Goal: Task Accomplishment & Management: Manage account settings

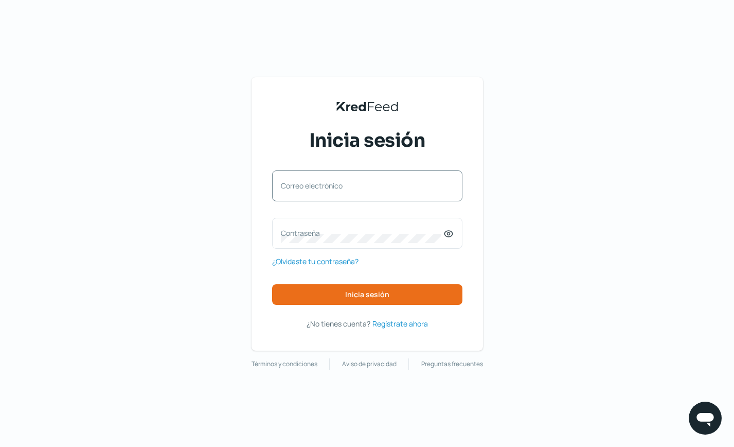
click at [354, 182] on label "Correo electrónico" at bounding box center [362, 186] width 163 height 10
click at [354, 186] on input "Correo electrónico" at bounding box center [367, 190] width 173 height 9
type input "[EMAIL_ADDRESS][DOMAIN_NAME]"
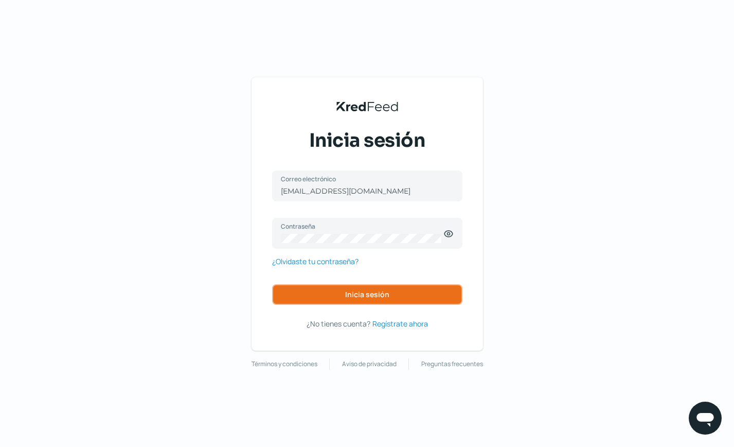
click at [346, 294] on span "Inicia sesión" at bounding box center [367, 294] width 44 height 7
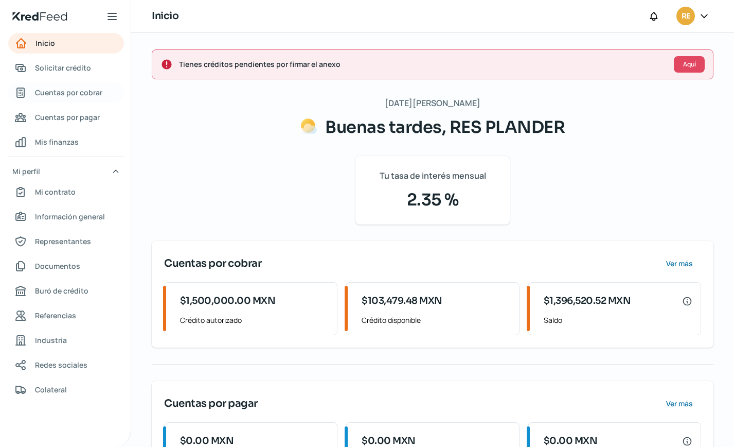
click at [56, 97] on span "Cuentas por cobrar" at bounding box center [68, 92] width 67 height 13
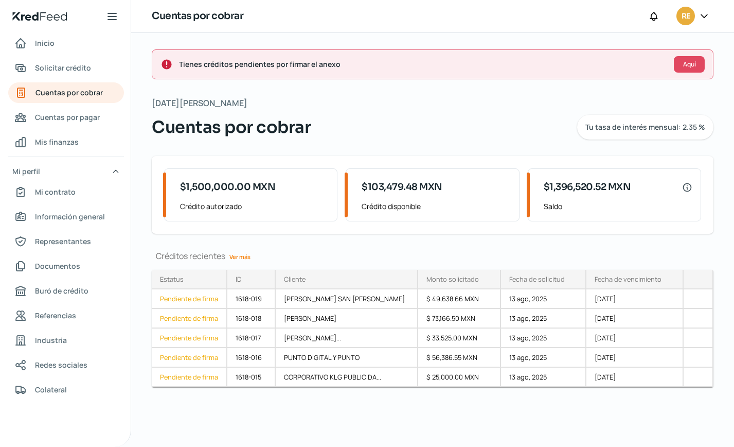
click at [242, 260] on link "Ver más" at bounding box center [239, 257] width 29 height 16
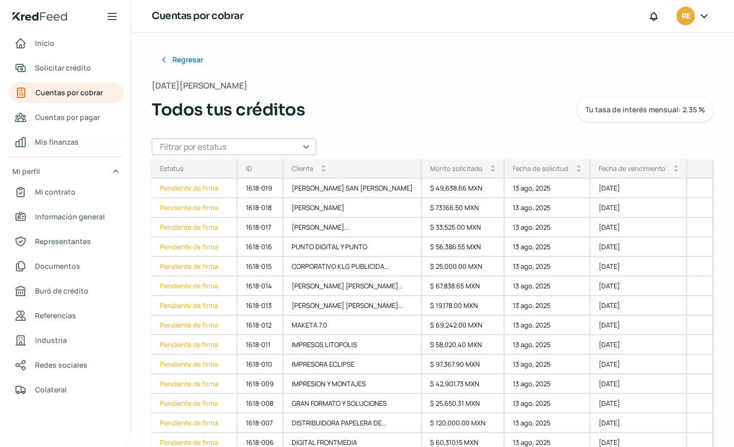
click at [56, 142] on span "Mis finanzas" at bounding box center [57, 141] width 44 height 13
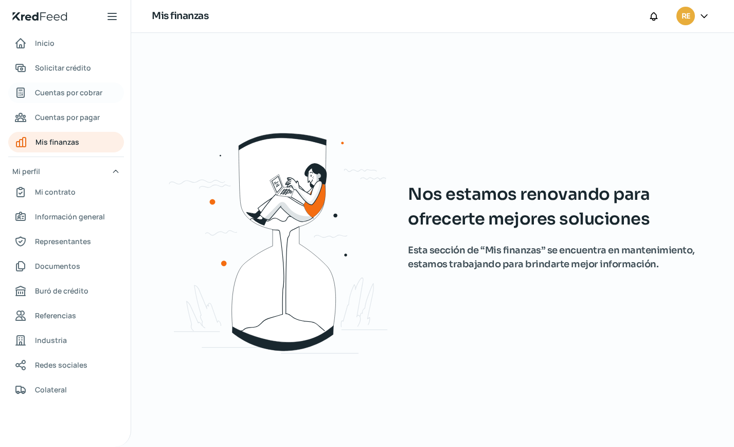
click at [63, 92] on span "Cuentas por cobrar" at bounding box center [68, 92] width 67 height 13
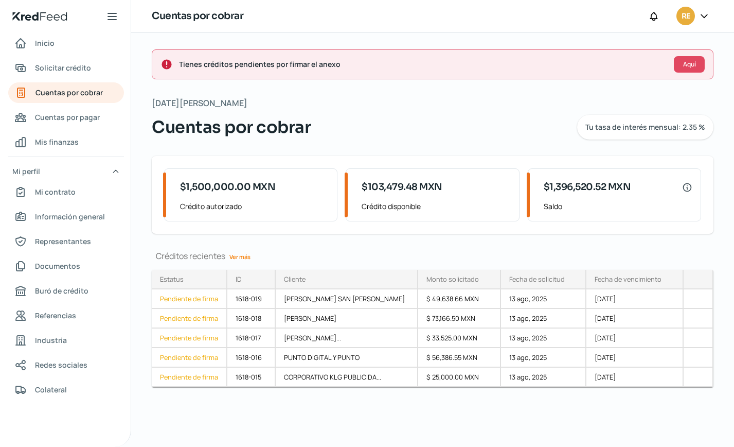
click at [240, 256] on link "Ver más" at bounding box center [239, 257] width 29 height 16
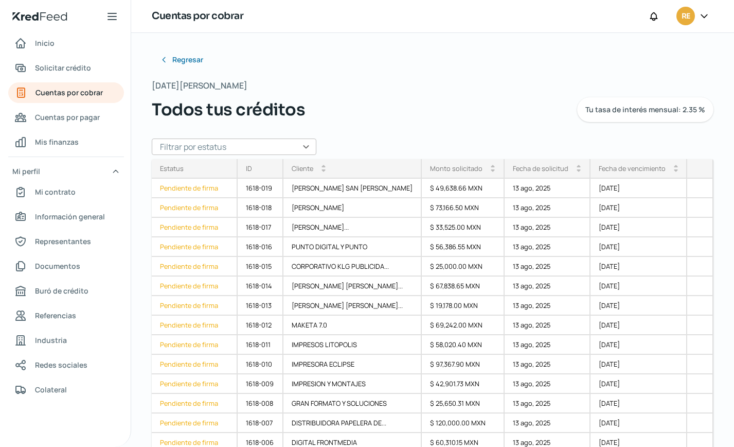
click at [304, 144] on input "text" at bounding box center [234, 146] width 165 height 16
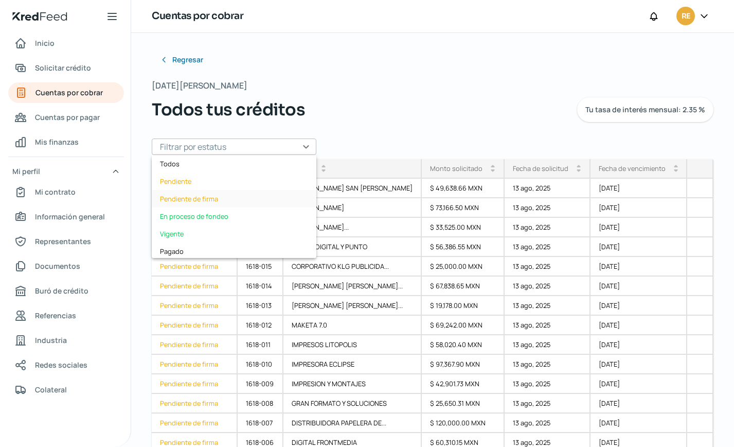
click at [225, 201] on div "Pendiente de firma" at bounding box center [234, 198] width 165 height 17
type input "Pendiente de firma"
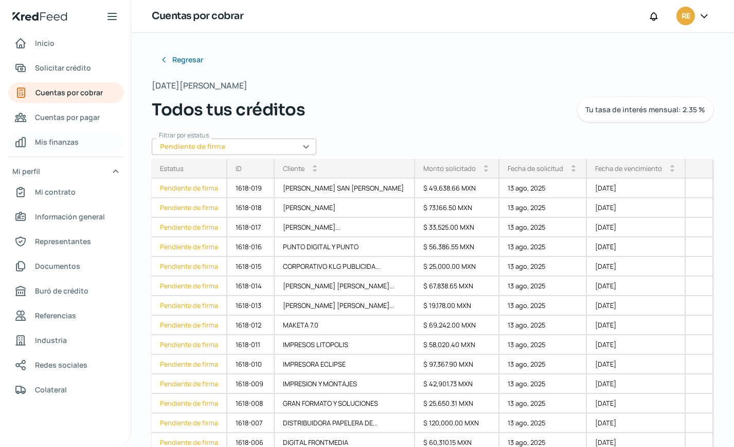
click at [60, 142] on span "Mis finanzas" at bounding box center [57, 141] width 44 height 13
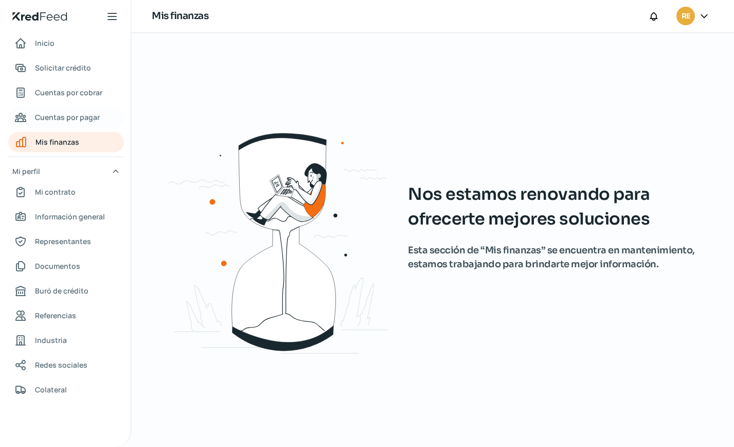
click at [60, 114] on span "Cuentas por pagar" at bounding box center [67, 117] width 65 height 13
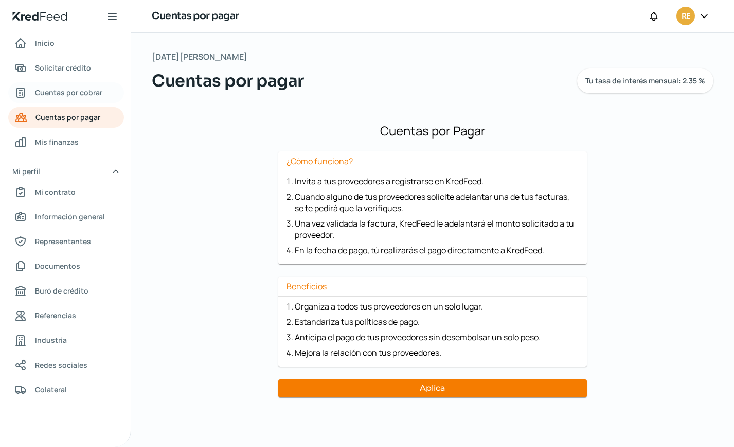
click at [69, 92] on span "Cuentas por cobrar" at bounding box center [68, 92] width 67 height 13
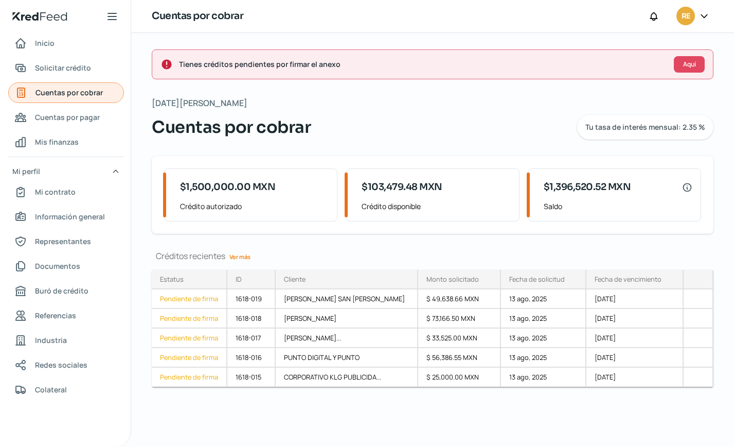
click at [72, 93] on span "Cuentas por cobrar" at bounding box center [69, 92] width 67 height 13
click at [72, 119] on span "Cuentas por pagar" at bounding box center [67, 117] width 65 height 13
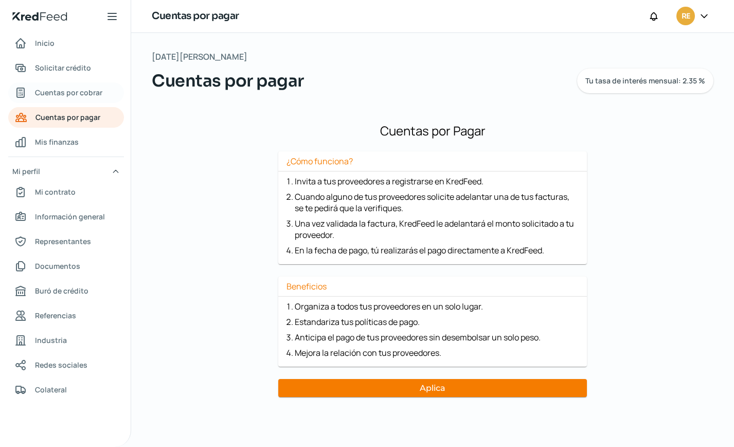
click at [81, 91] on span "Cuentas por cobrar" at bounding box center [68, 92] width 67 height 13
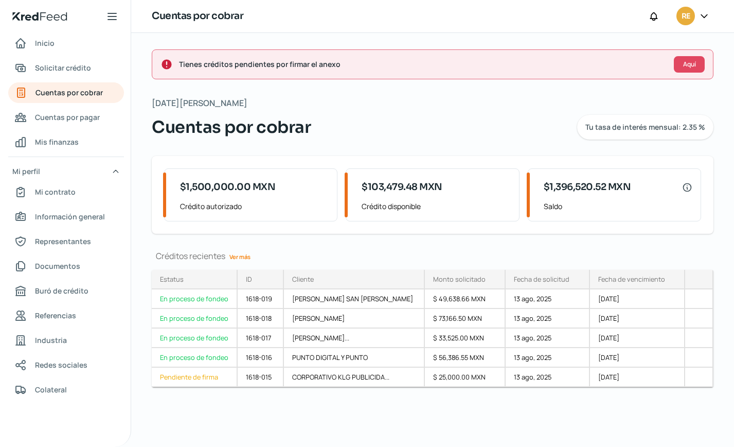
click at [244, 255] on link "Ver más" at bounding box center [239, 257] width 29 height 16
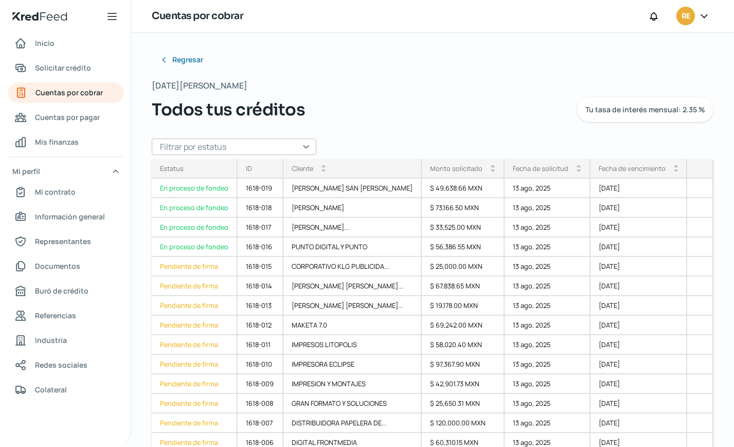
click at [720, 437] on div "Regresar [DATE][PERSON_NAME] Todos tus créditos Tu tasa de interés mensual: 2.3…" at bounding box center [432, 240] width 603 height 414
click at [65, 119] on span "Cuentas por pagar" at bounding box center [67, 117] width 65 height 13
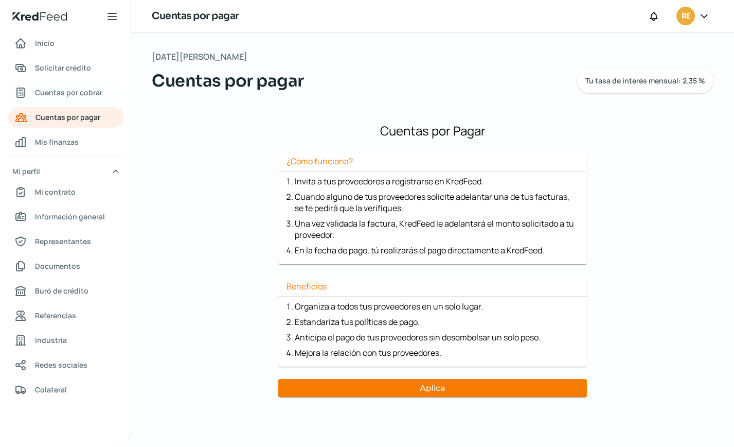
click at [73, 97] on span "Cuentas por cobrar" at bounding box center [68, 92] width 67 height 13
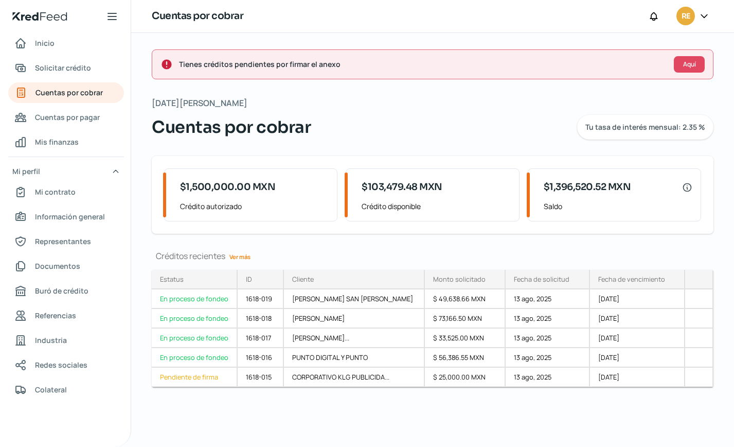
click at [239, 258] on link "Ver más" at bounding box center [239, 257] width 29 height 16
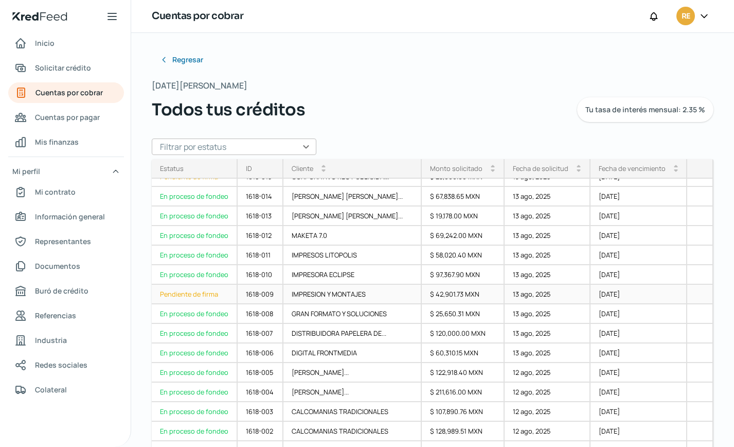
scroll to position [94, 0]
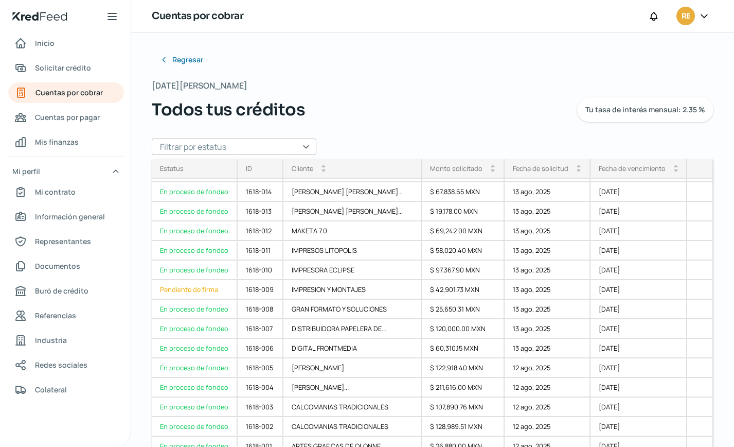
drag, startPoint x: 705, startPoint y: 280, endPoint x: 709, endPoint y: 173, distance: 107.1
click at [709, 173] on div "Estatus En proceso de fondeo En proceso de fondeo En proceso de fondeo En proce…" at bounding box center [433, 307] width 562 height 297
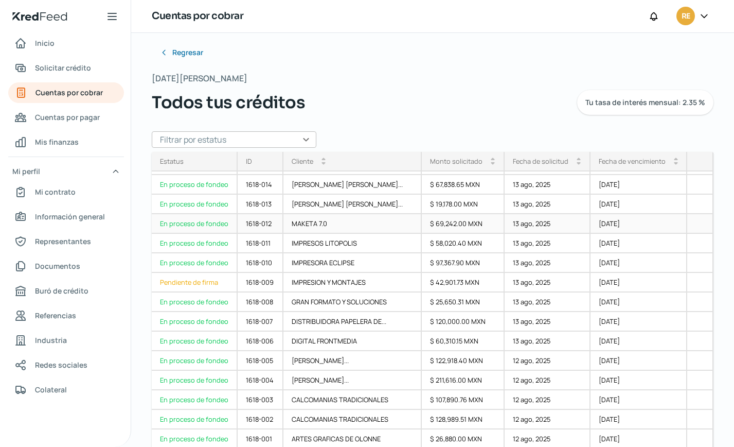
scroll to position [9, 0]
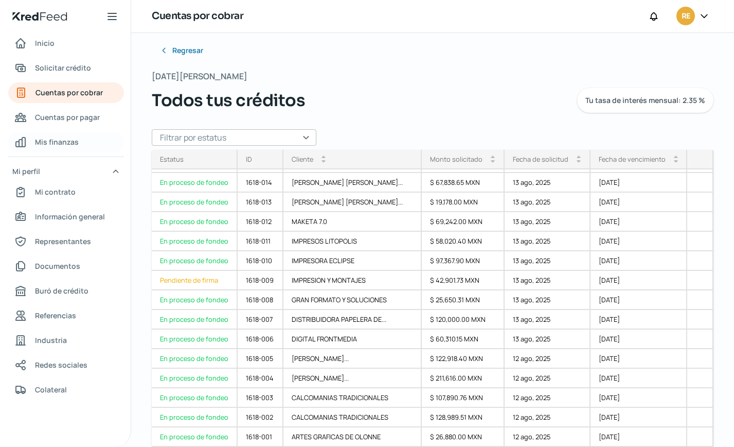
click at [61, 142] on span "Mis finanzas" at bounding box center [57, 141] width 44 height 13
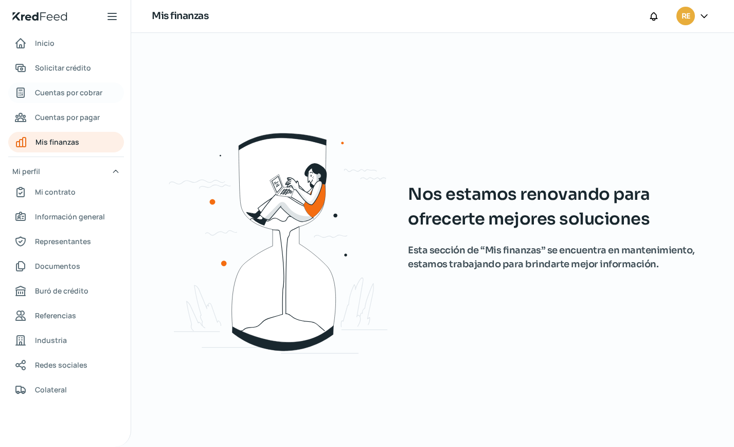
click at [72, 90] on span "Cuentas por cobrar" at bounding box center [68, 92] width 67 height 13
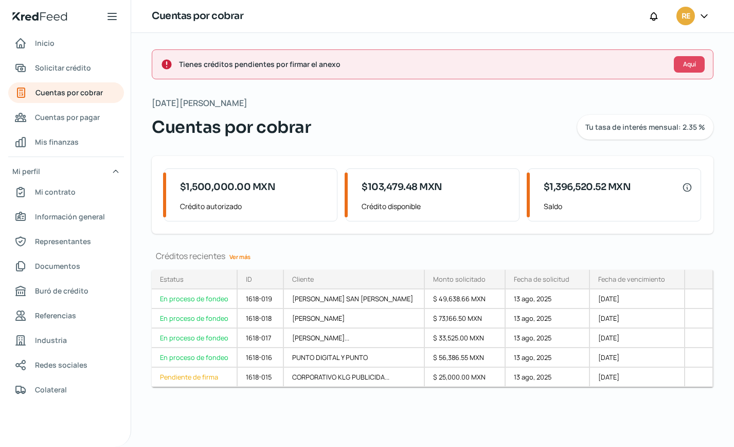
click at [243, 255] on link "Ver más" at bounding box center [239, 257] width 29 height 16
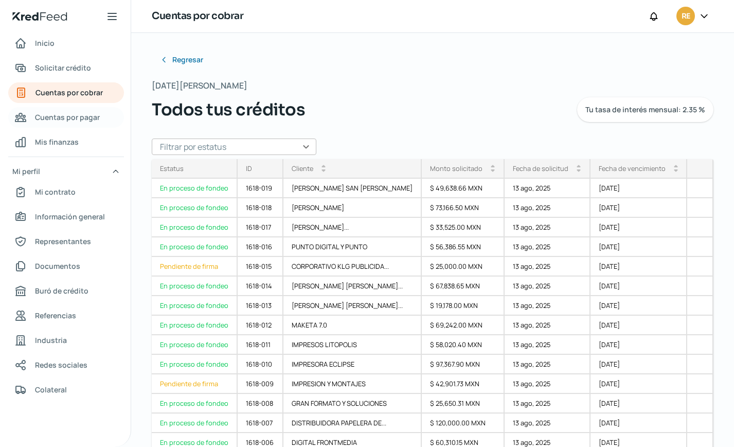
click at [71, 119] on span "Cuentas por pagar" at bounding box center [67, 117] width 65 height 13
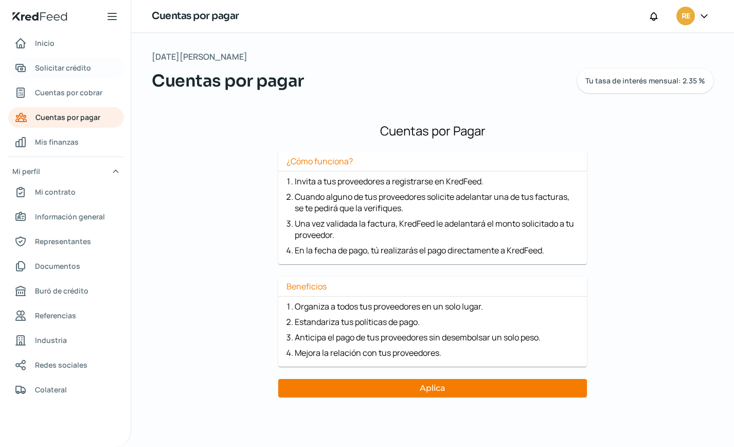
click at [73, 68] on span "Solicitar crédito" at bounding box center [63, 67] width 56 height 13
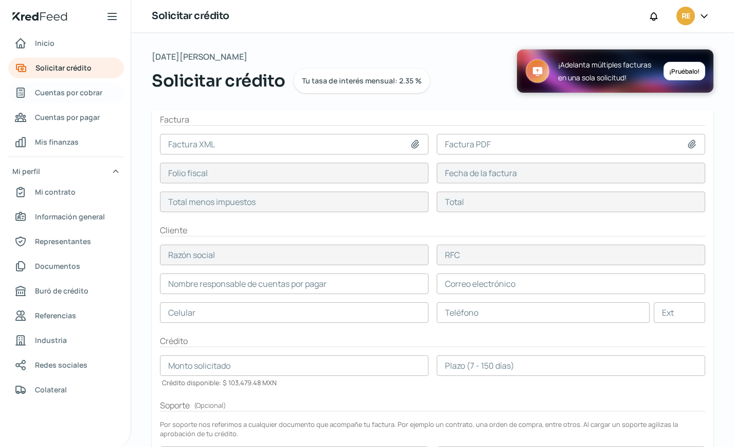
click at [63, 93] on span "Cuentas por cobrar" at bounding box center [68, 92] width 67 height 13
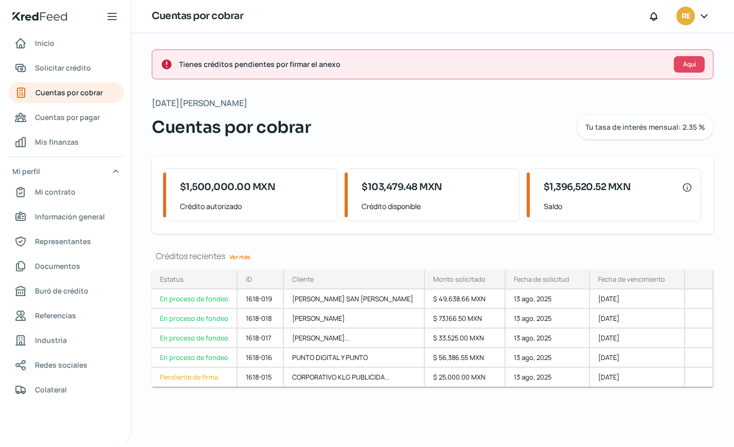
click at [234, 255] on link "Ver más" at bounding box center [239, 257] width 29 height 16
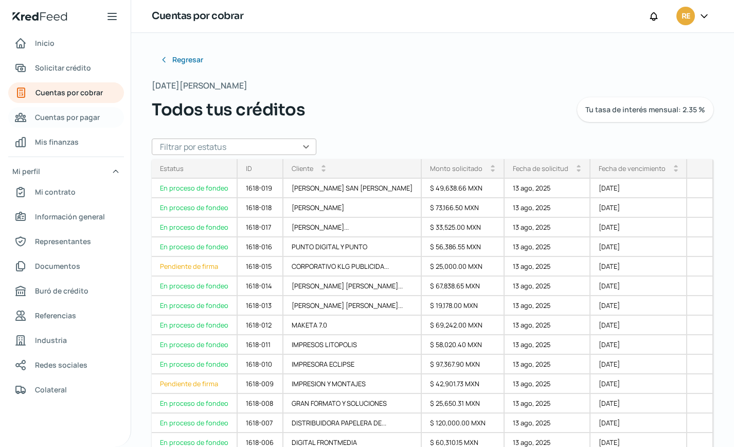
click at [65, 121] on span "Cuentas por pagar" at bounding box center [67, 117] width 65 height 13
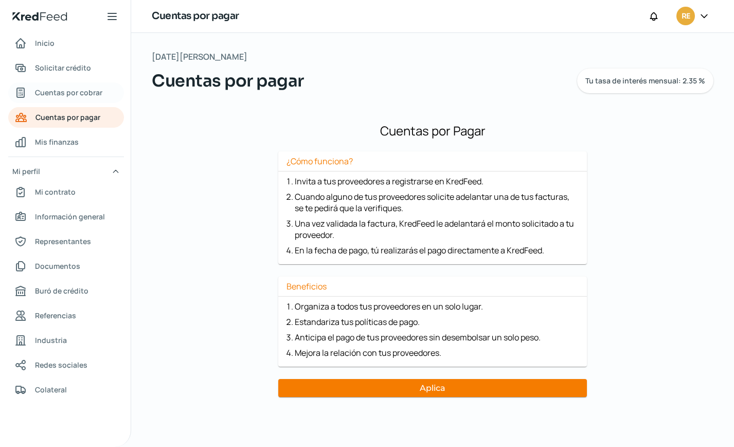
click at [59, 92] on span "Cuentas por cobrar" at bounding box center [68, 92] width 67 height 13
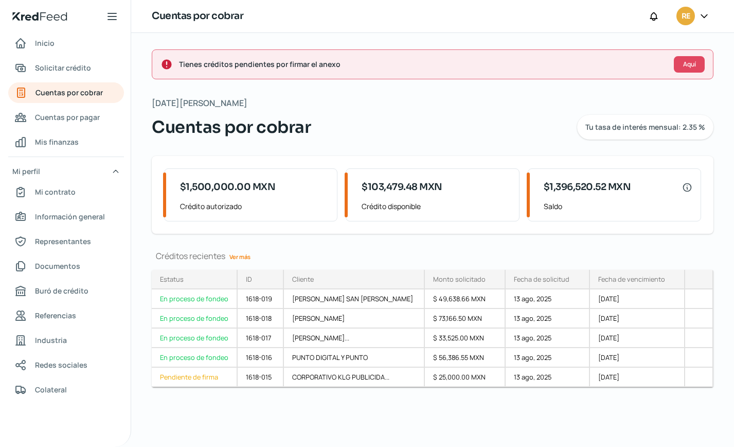
click at [243, 258] on link "Ver más" at bounding box center [239, 257] width 29 height 16
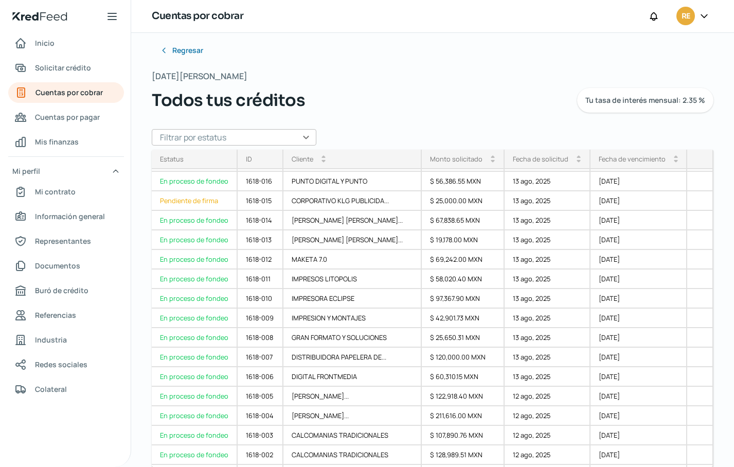
scroll to position [57, 0]
click at [689, 296] on div at bounding box center [701, 299] width 26 height 20
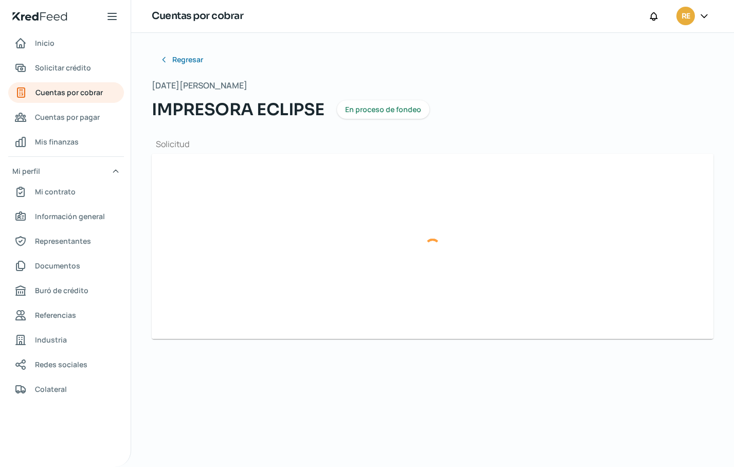
type input "COK1_XM_CFDI_FacturaNormal_100042386_CDMXKIN9008151K7.xml"
type input "COK1_XM_CFDI_FacturaNormal_100042386_CDMX.pdf"
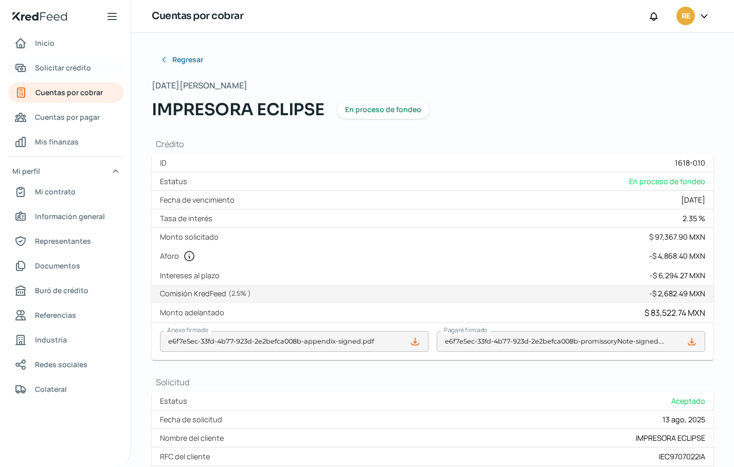
click at [53, 67] on span "Solicitar crédito" at bounding box center [63, 67] width 56 height 13
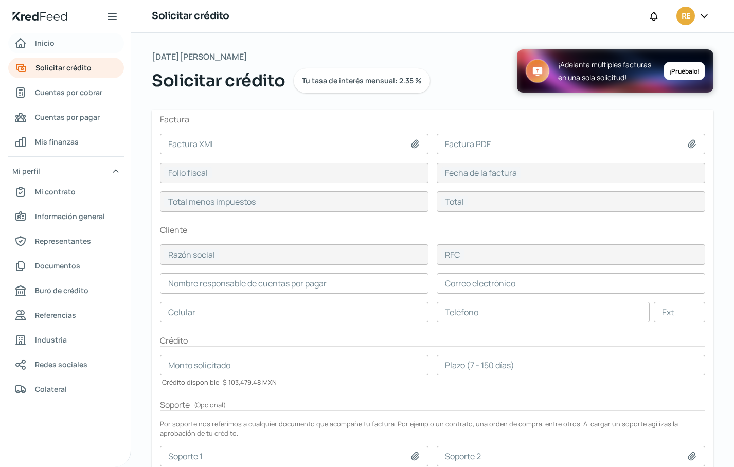
click at [51, 46] on span "Inicio" at bounding box center [45, 43] width 20 height 13
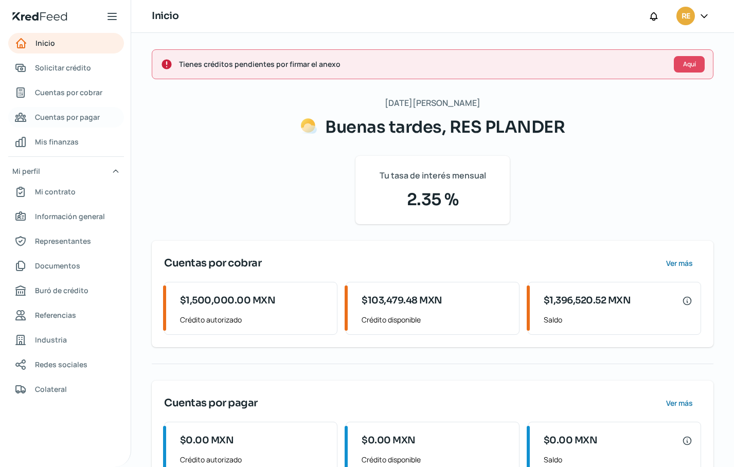
click at [50, 115] on span "Cuentas por pagar" at bounding box center [67, 117] width 65 height 13
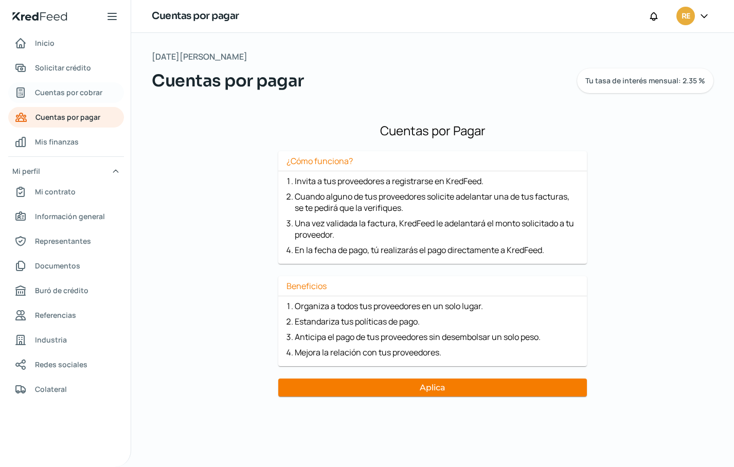
click at [65, 96] on span "Cuentas por cobrar" at bounding box center [68, 92] width 67 height 13
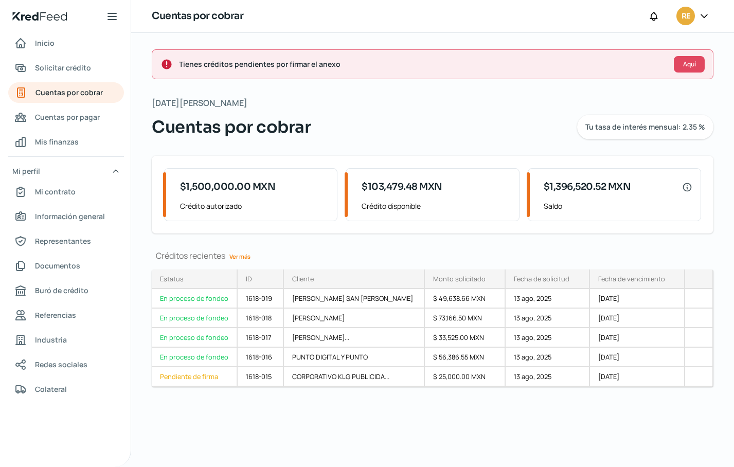
click at [240, 256] on link "Ver más" at bounding box center [239, 257] width 29 height 16
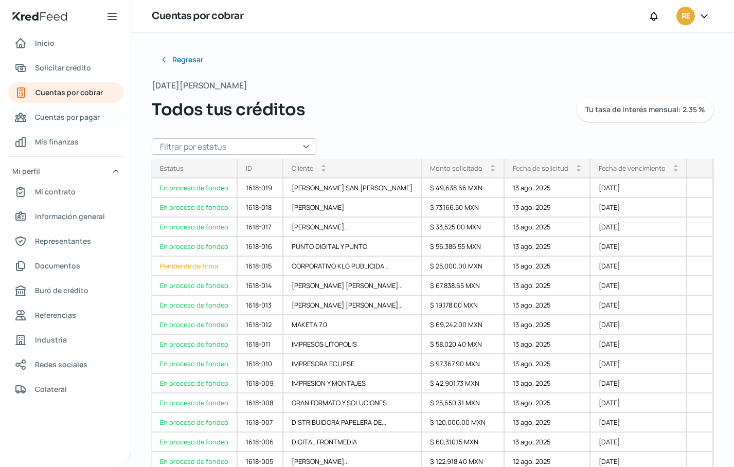
click at [56, 118] on span "Cuentas por pagar" at bounding box center [67, 117] width 65 height 13
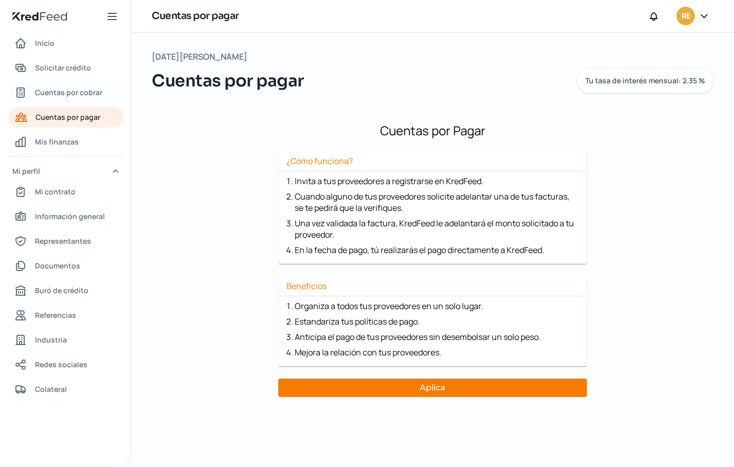
click at [67, 93] on span "Cuentas por cobrar" at bounding box center [68, 92] width 67 height 13
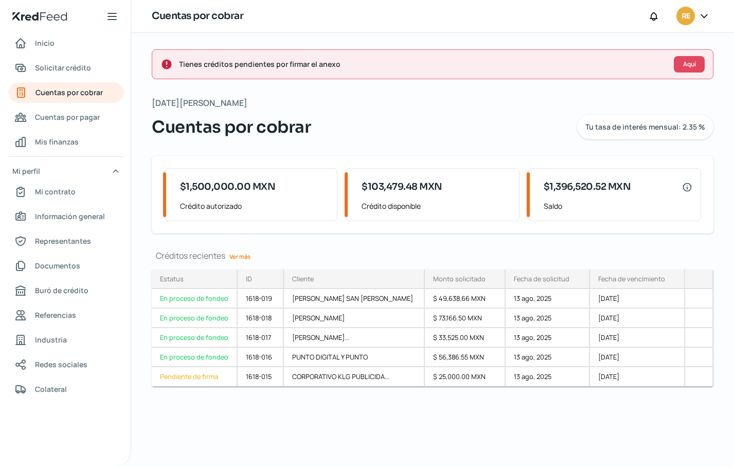
click at [243, 257] on link "Ver más" at bounding box center [239, 257] width 29 height 16
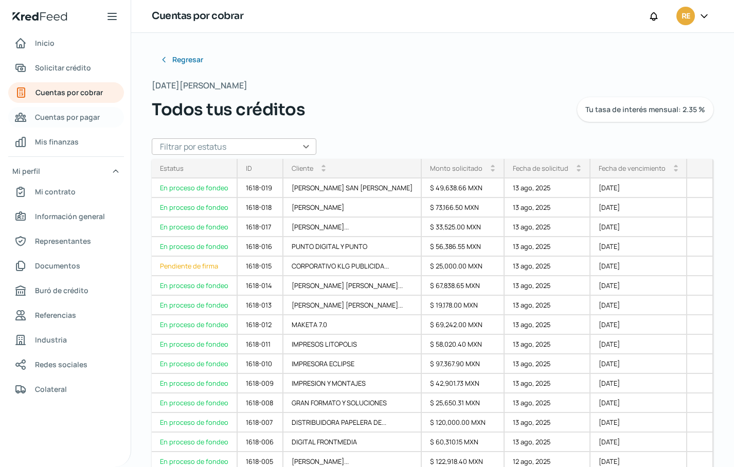
click at [62, 115] on span "Cuentas por pagar" at bounding box center [67, 117] width 65 height 13
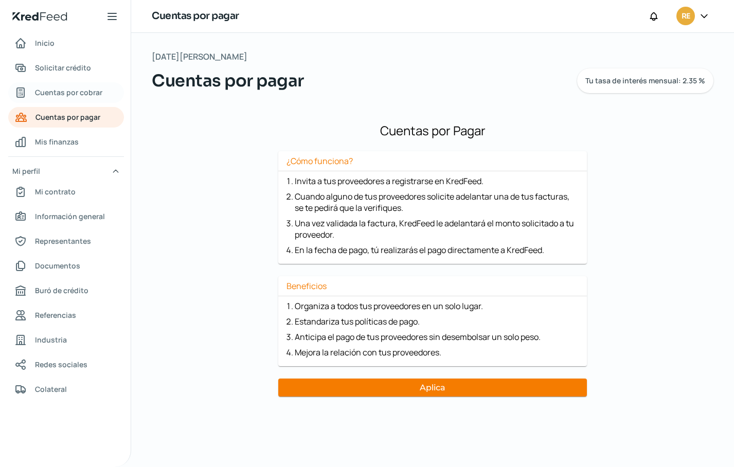
click at [68, 90] on span "Cuentas por cobrar" at bounding box center [68, 92] width 67 height 13
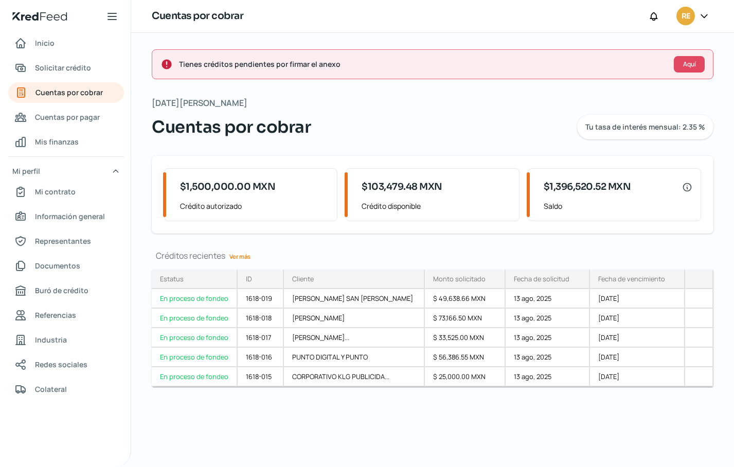
click at [239, 259] on link "Ver más" at bounding box center [239, 257] width 29 height 16
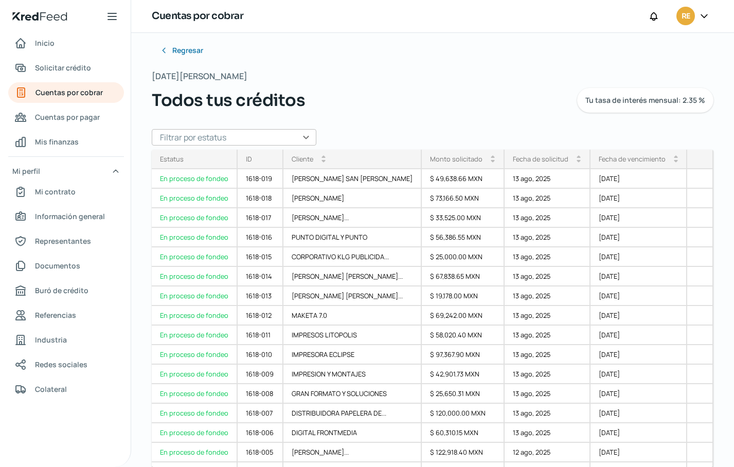
click at [700, 13] on icon at bounding box center [704, 16] width 10 height 10
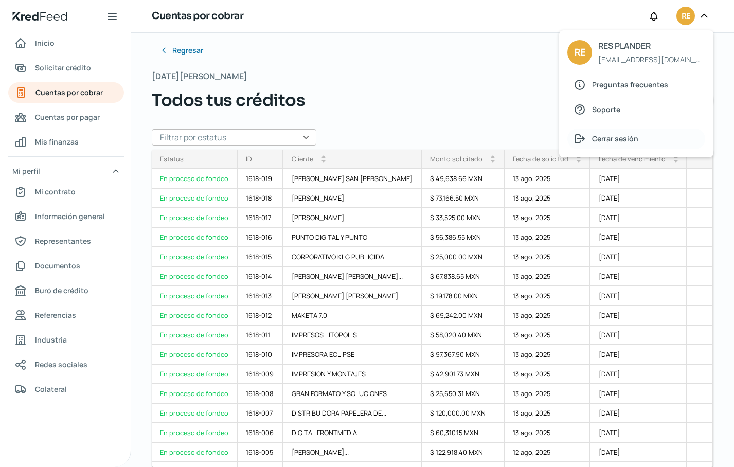
drag, startPoint x: 614, startPoint y: 139, endPoint x: 420, endPoint y: 55, distance: 211.1
click at [613, 140] on span "Cerrar sesión" at bounding box center [615, 138] width 46 height 13
